Goal: Check status

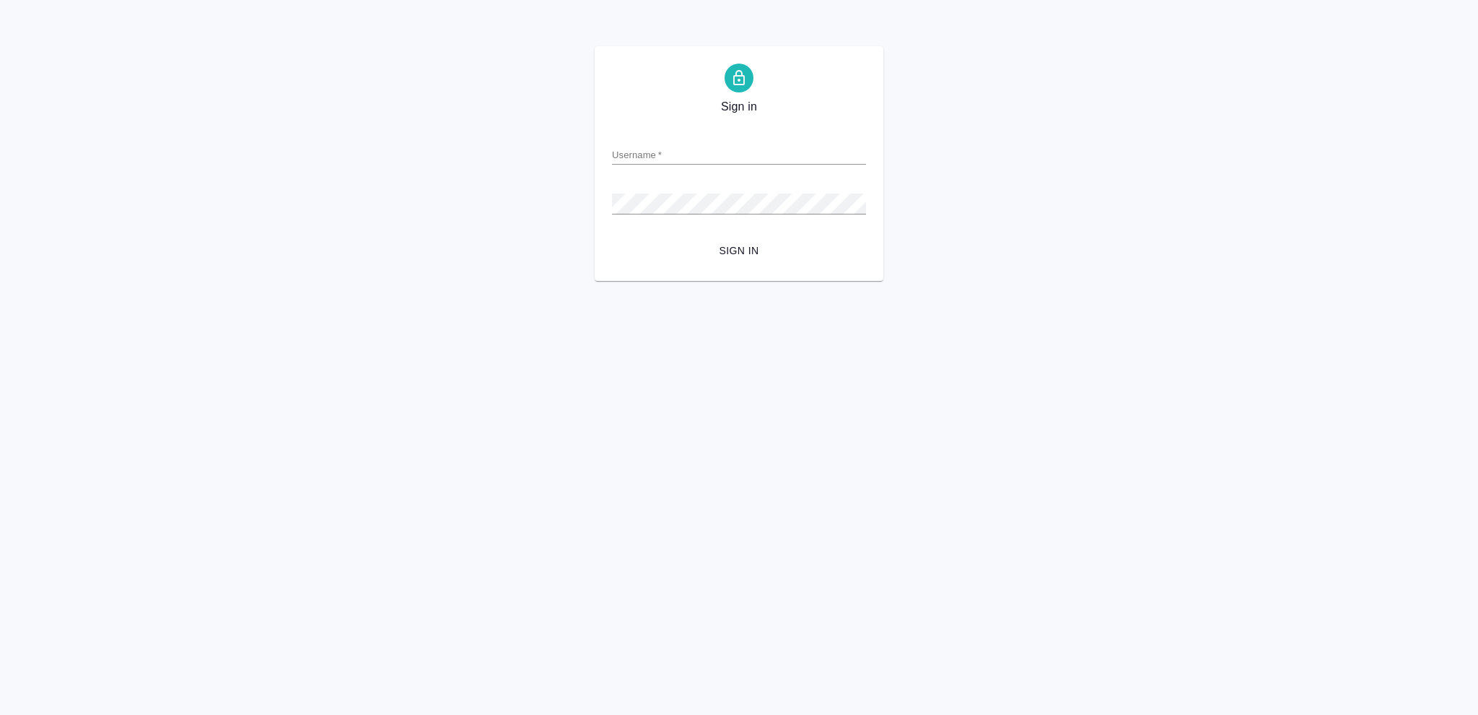
click at [587, 281] on html "Sign in Username   * Password   * urlPath   * / Sign in" at bounding box center [739, 140] width 1478 height 281
click at [740, 165] on form "Username   * Password   * urlPath   * / Sign in" at bounding box center [739, 192] width 254 height 142
click at [742, 160] on input "Username   *" at bounding box center [739, 154] width 254 height 20
type input "o.vasileva@awatera.com"
click at [746, 244] on span "Sign in" at bounding box center [739, 251] width 231 height 18
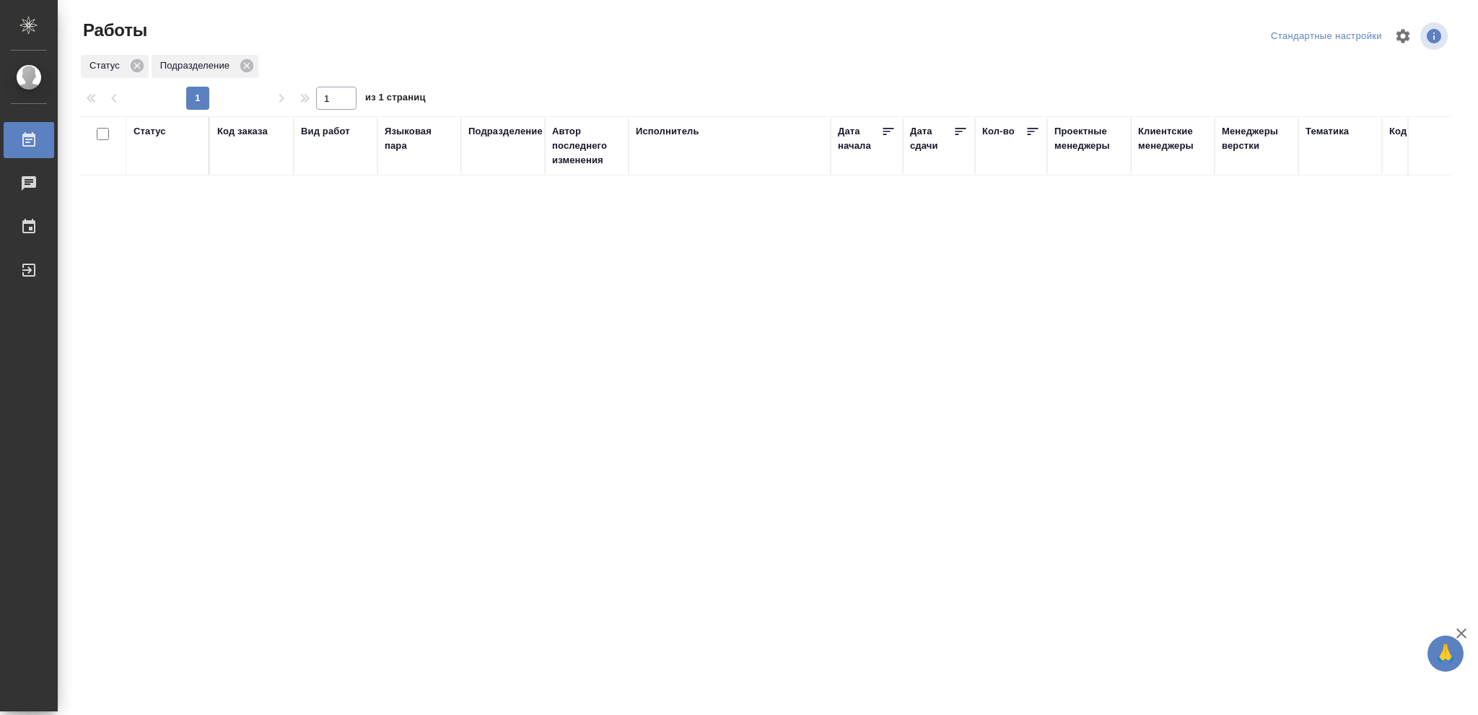
click at [153, 128] on div "Статус" at bounding box center [150, 131] width 32 height 14
click at [174, 184] on div "Подбор Готов к работе" at bounding box center [155, 168] width 42 height 56
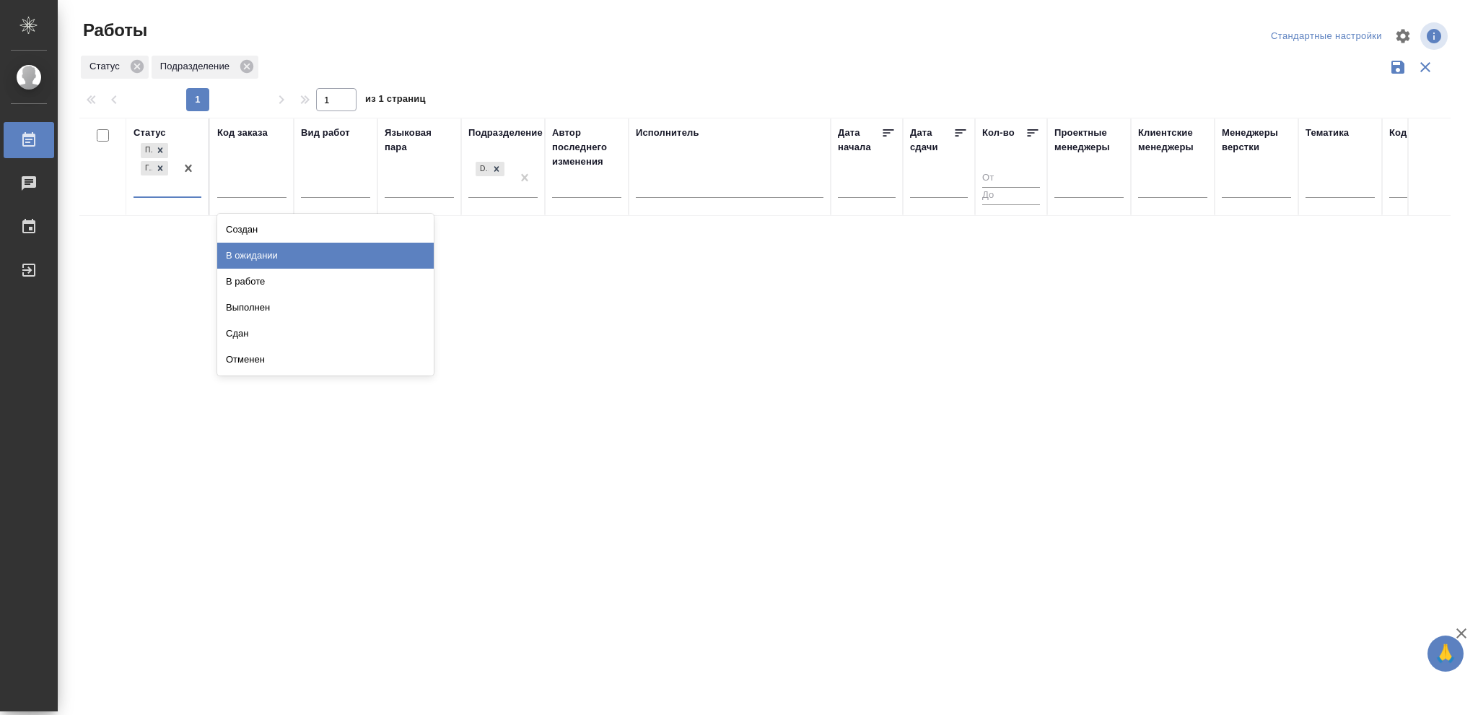
drag, startPoint x: 271, startPoint y: 247, endPoint x: 613, endPoint y: 199, distance: 346.1
click at [271, 248] on div "В ожидании" at bounding box center [325, 255] width 217 height 26
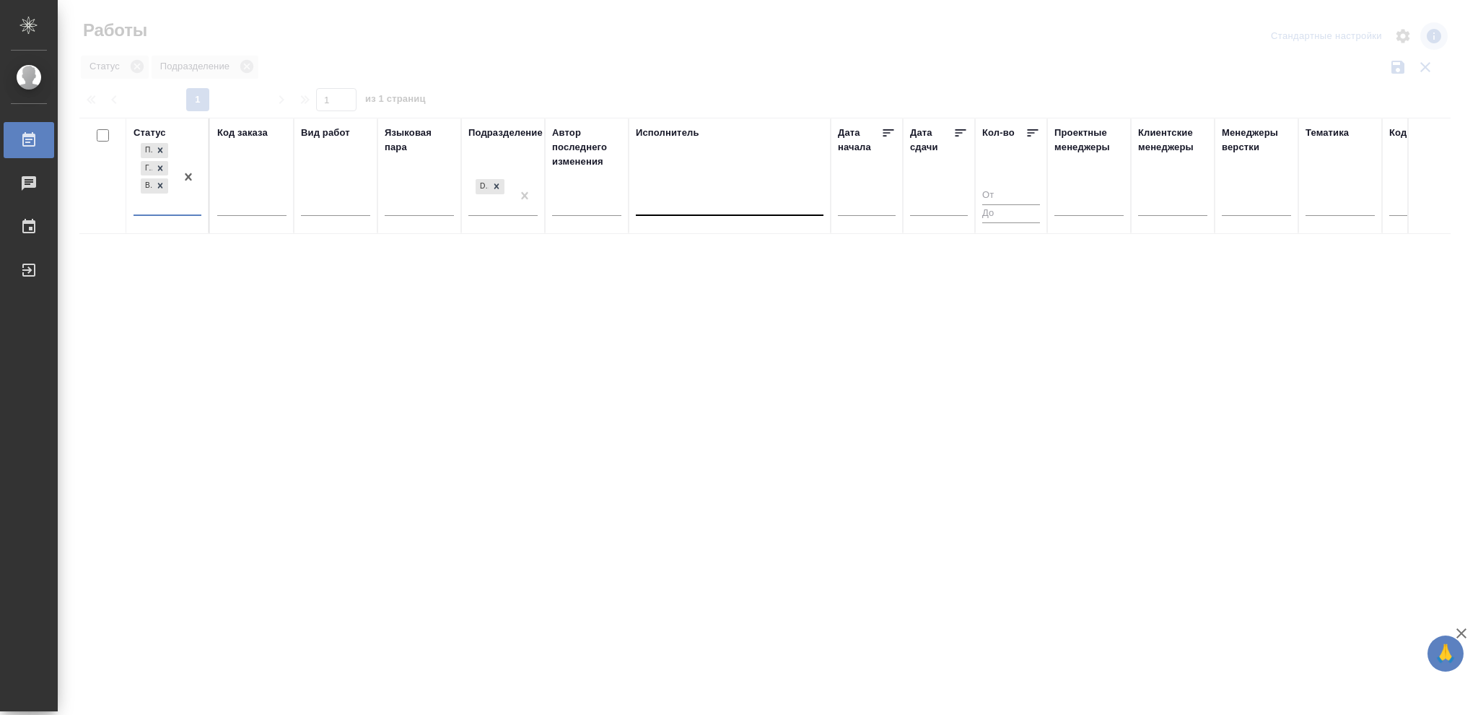
click at [691, 192] on div at bounding box center [730, 201] width 188 height 21
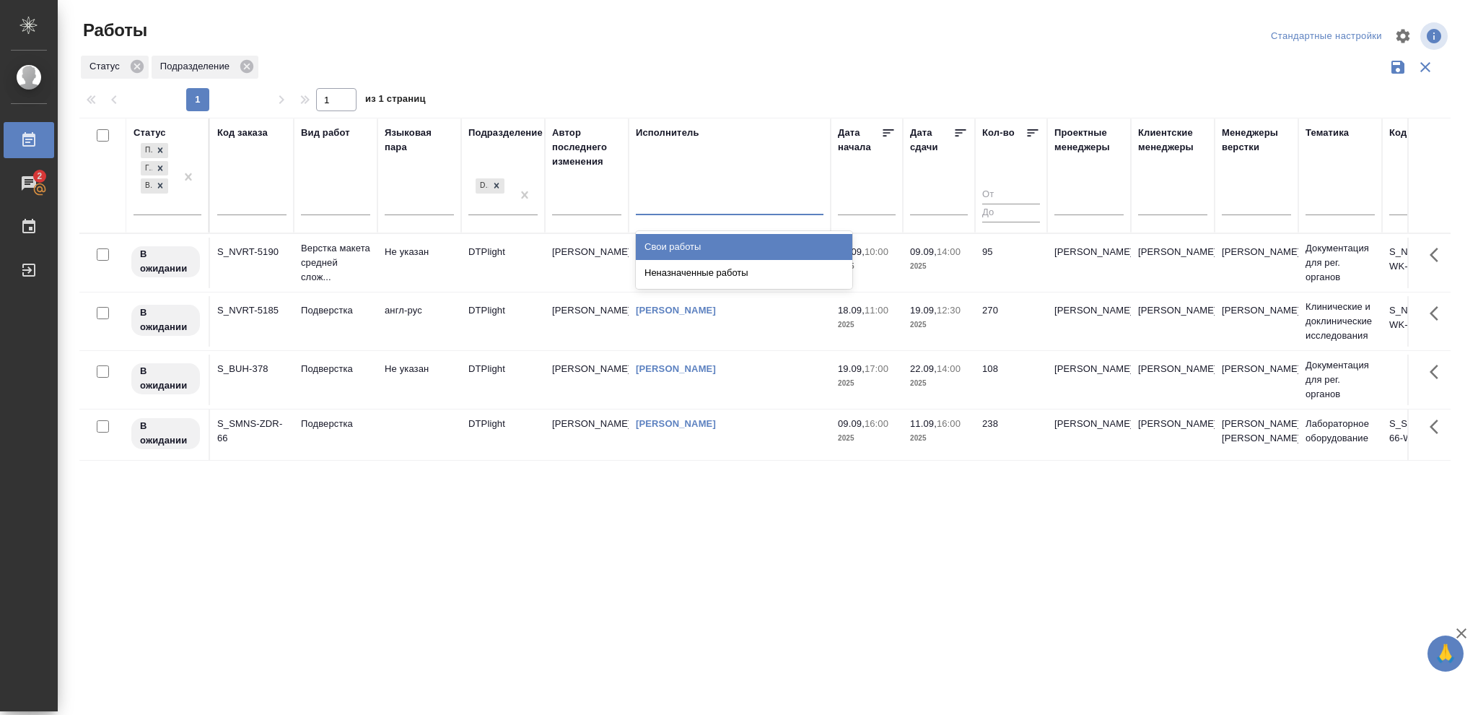
click at [685, 240] on div "Свои работы" at bounding box center [744, 247] width 217 height 26
